Goal: Information Seeking & Learning: Learn about a topic

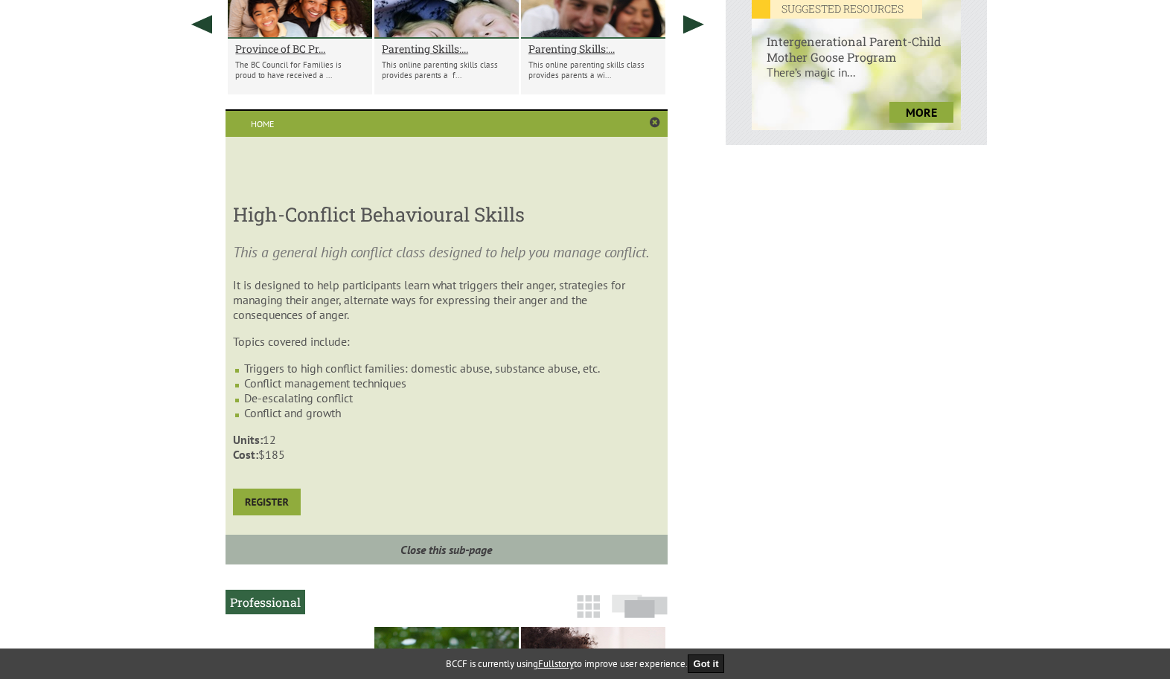
scroll to position [662, 0]
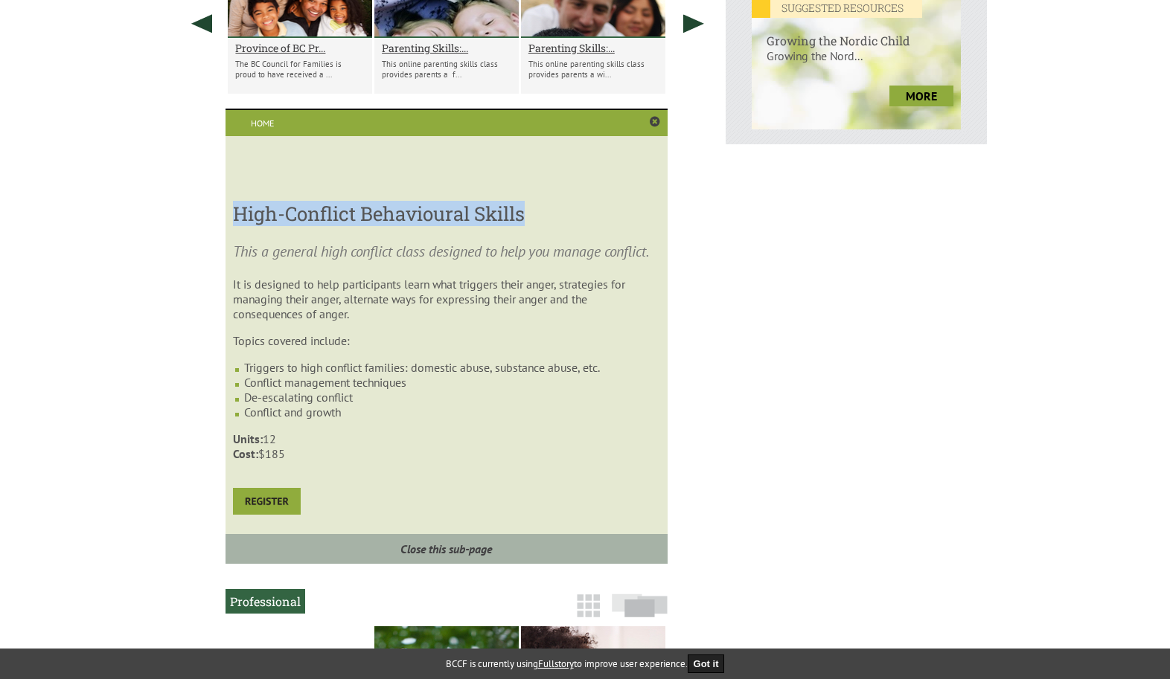
drag, startPoint x: 234, startPoint y: 215, endPoint x: 567, endPoint y: 227, distance: 332.8
click at [567, 226] on h3 "High-Conflict Behavioural Skills" at bounding box center [446, 213] width 426 height 25
copy h3 "High-Conflict Behavioural Skills"
